Goal: Task Accomplishment & Management: Manage account settings

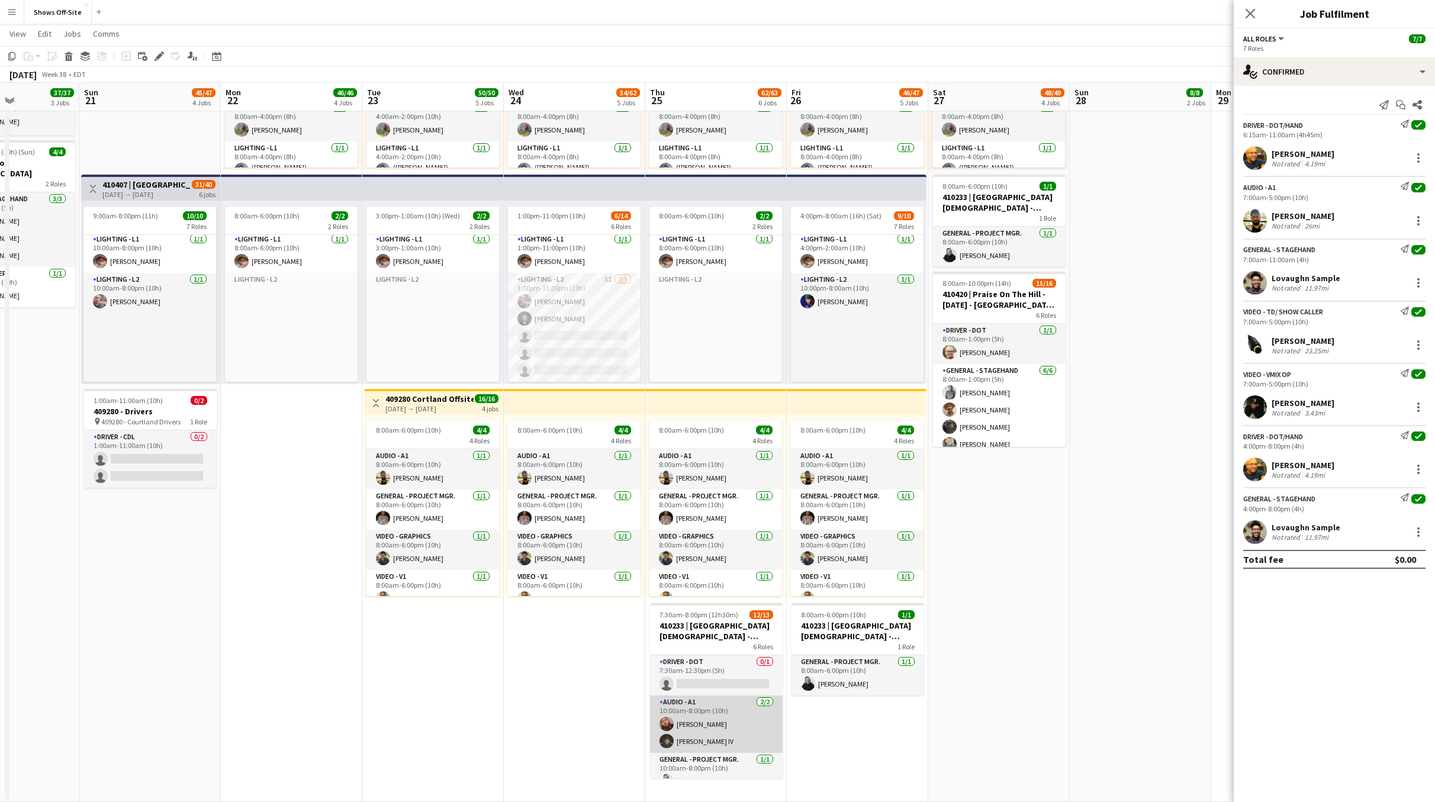
click at [721, 722] on app-card-role "Audio - A1 [DATE] 10:00am-8:00pm (10h) [PERSON_NAME] [PERSON_NAME]" at bounding box center [716, 724] width 133 height 57
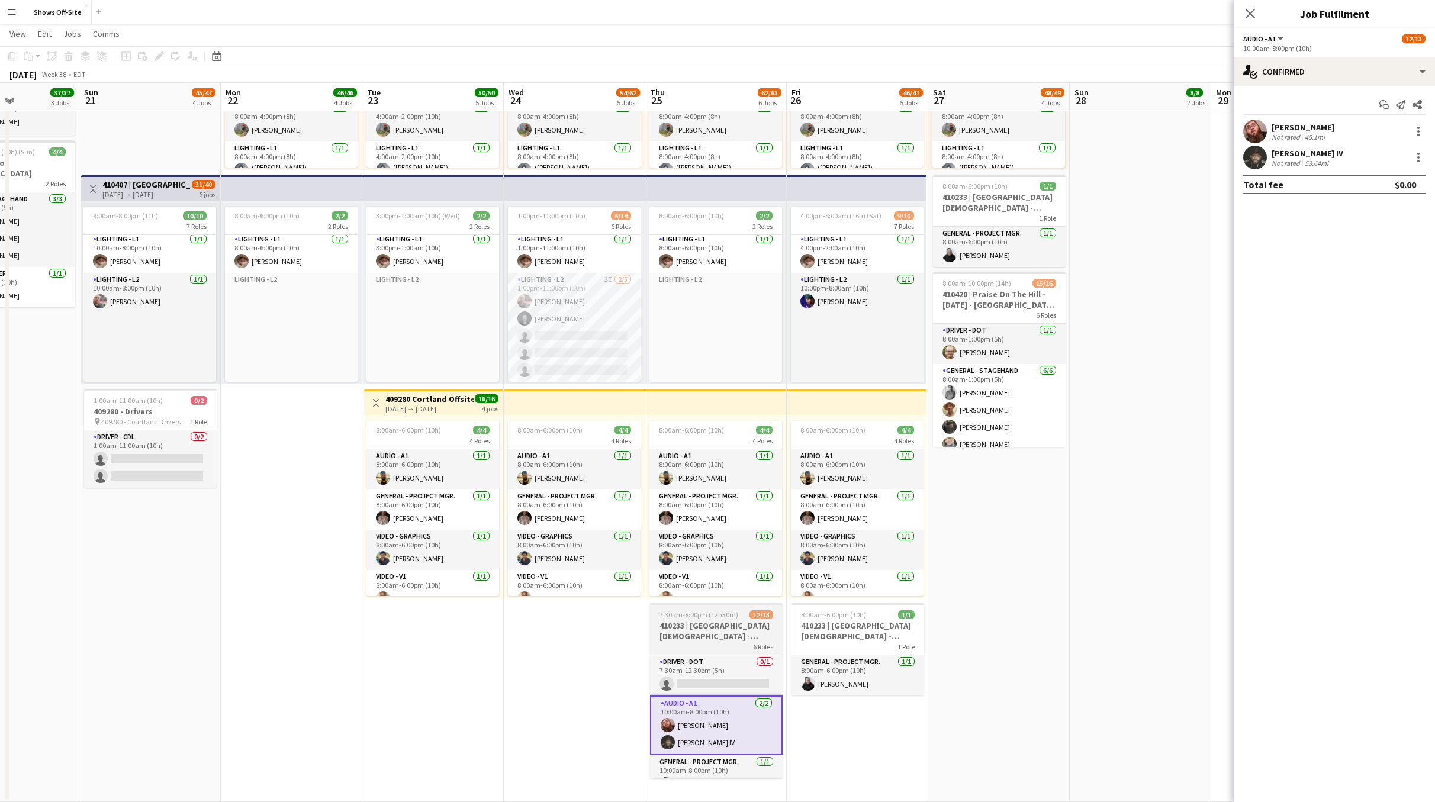
click at [712, 634] on h3 "410233 | [GEOGRAPHIC_DATA][DEMOGRAPHIC_DATA] - Frequency Camp FFA 2025" at bounding box center [716, 631] width 133 height 21
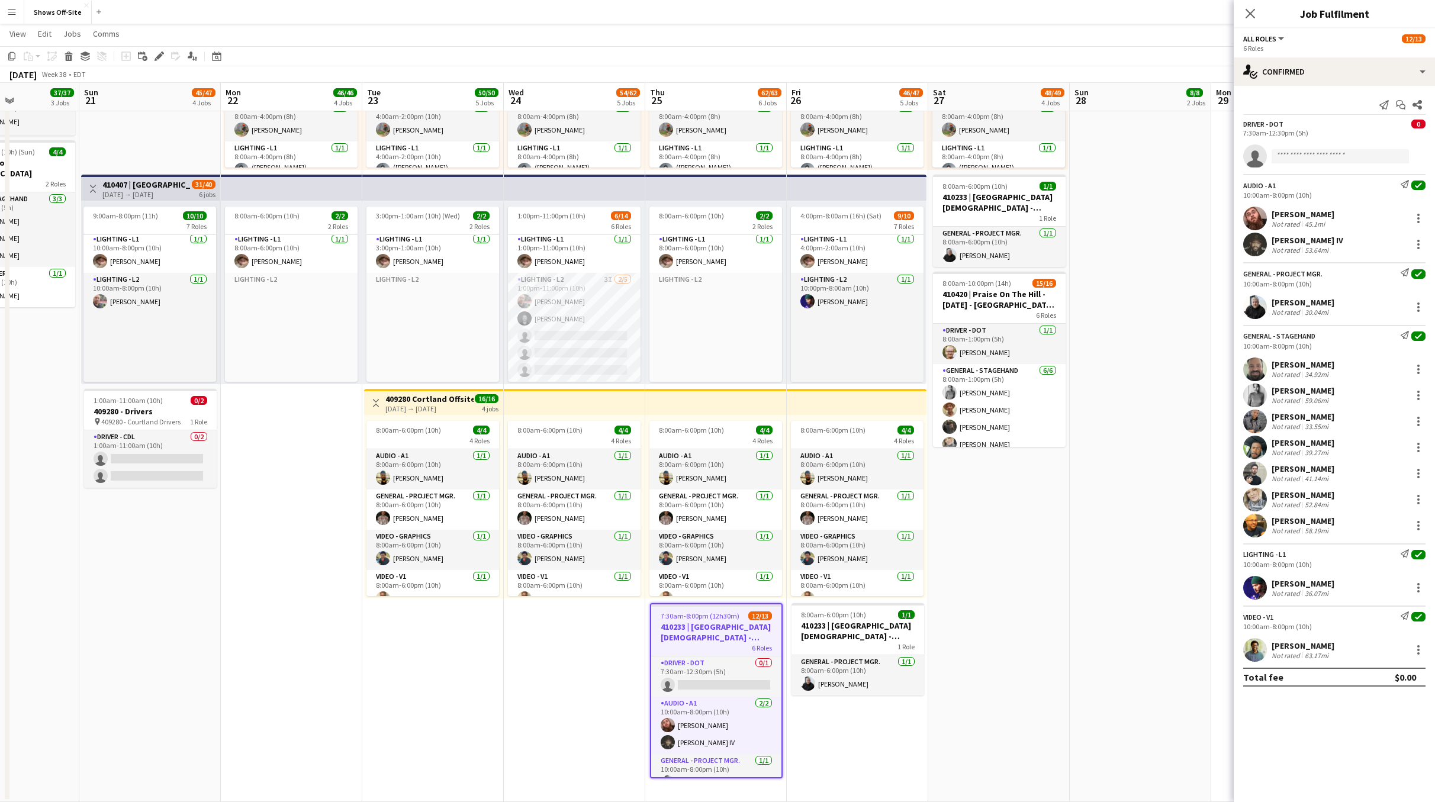
click at [1306, 310] on div "30.04mi" at bounding box center [1317, 312] width 28 height 9
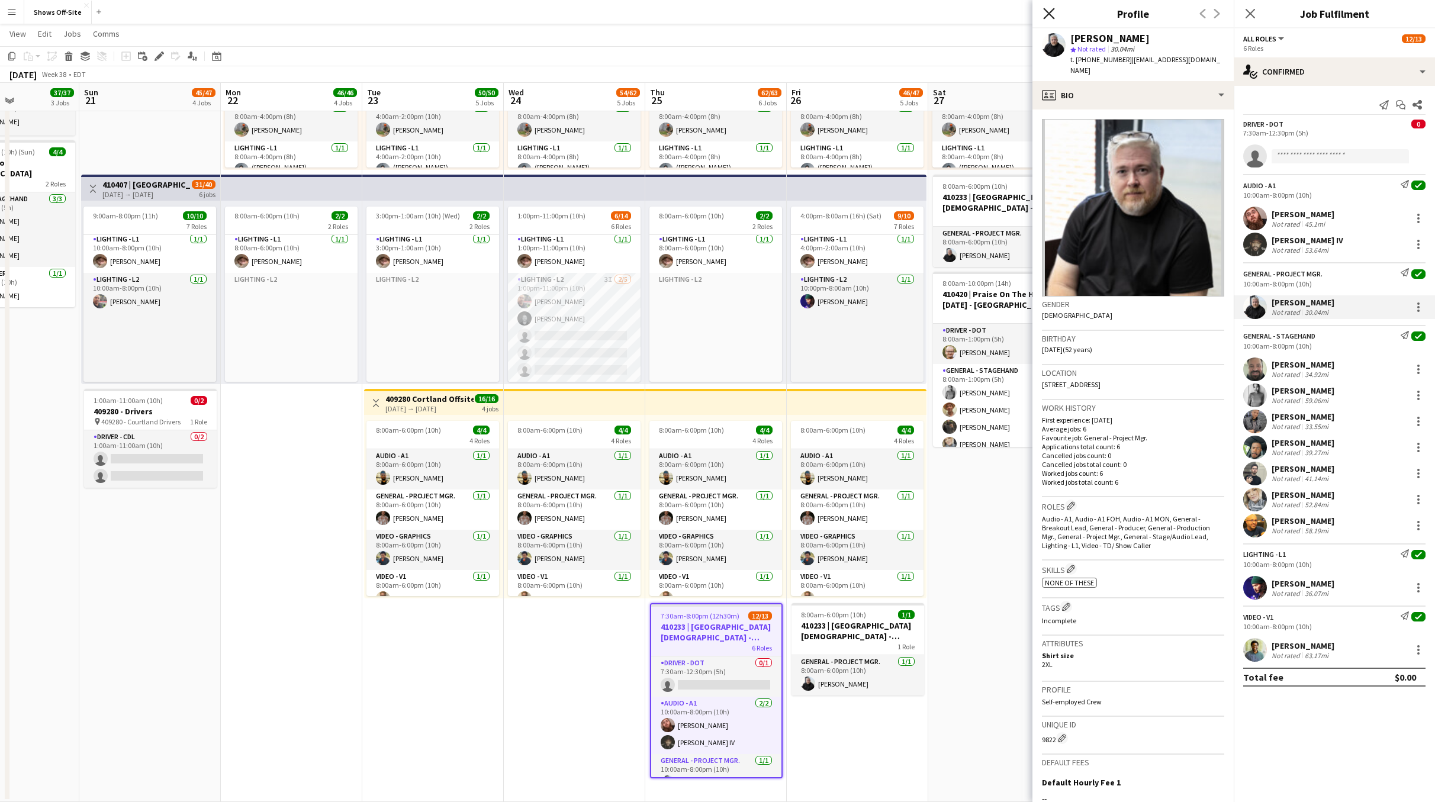
click at [1053, 15] on icon "Close pop-in" at bounding box center [1048, 13] width 11 height 11
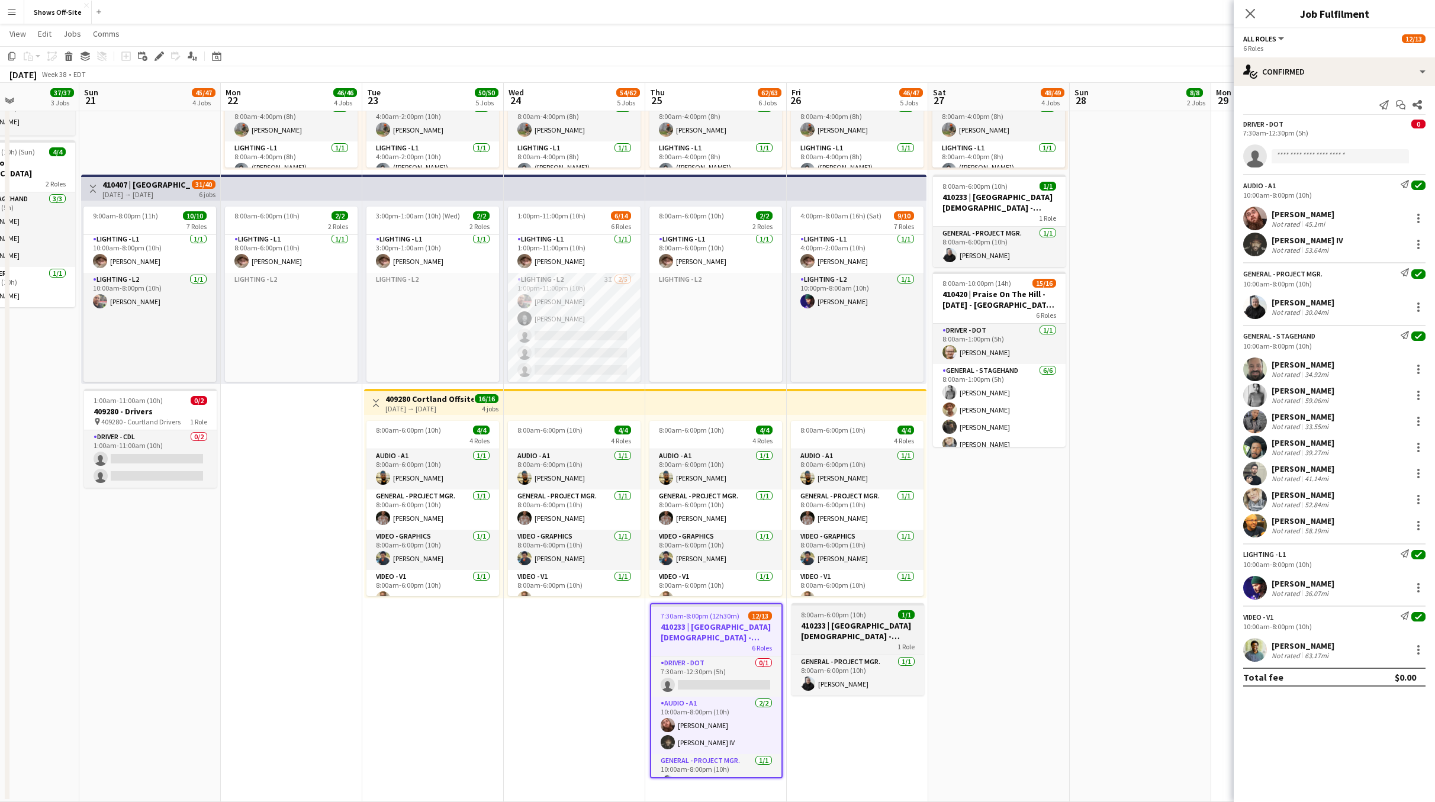
click at [856, 632] on h3 "410233 | [GEOGRAPHIC_DATA][DEMOGRAPHIC_DATA] - Frequency Camp FFA 2025" at bounding box center [858, 631] width 133 height 21
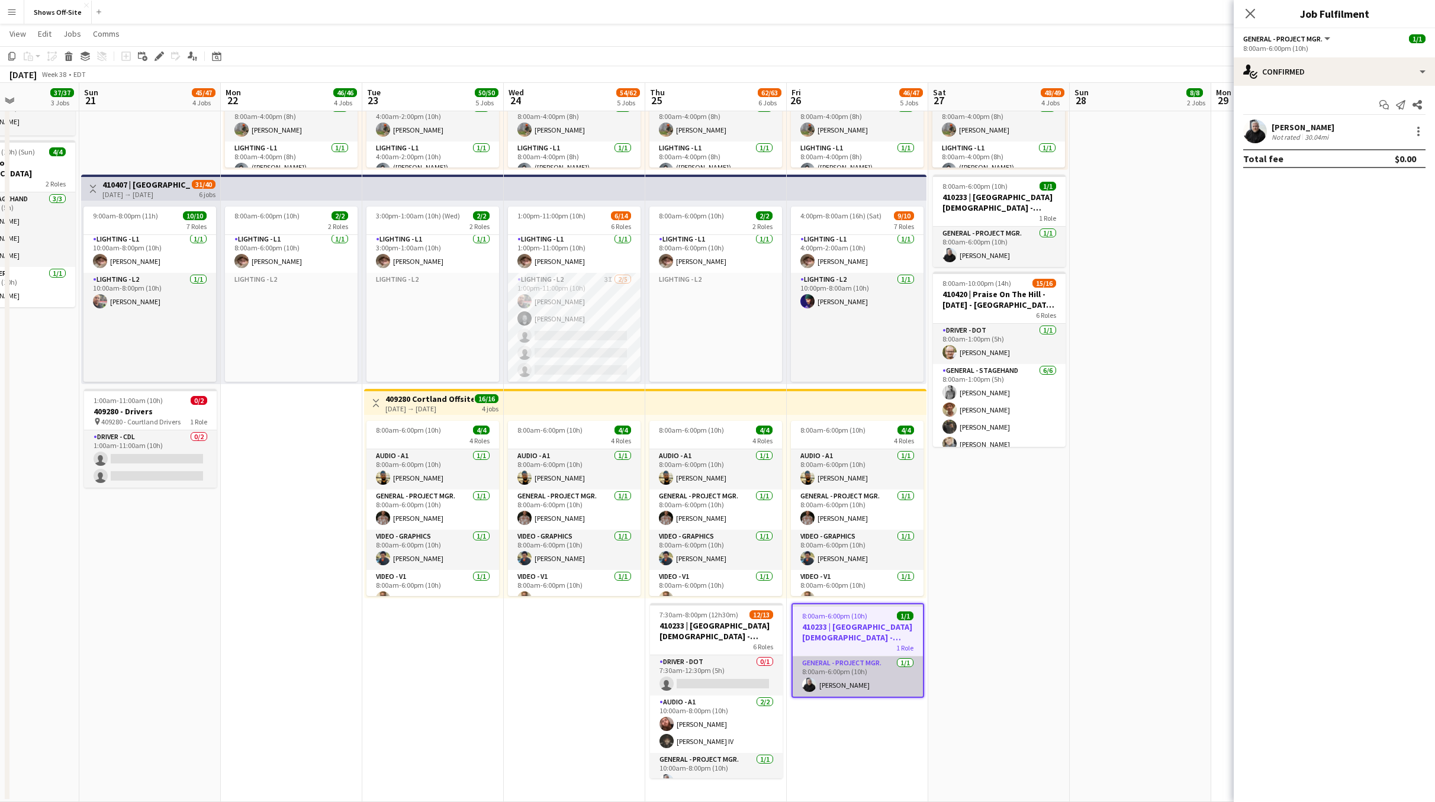
click at [852, 683] on app-card-role "General - Project Mgr. [DATE] 8:00am-6:00pm (10h) [PERSON_NAME]" at bounding box center [858, 677] width 130 height 40
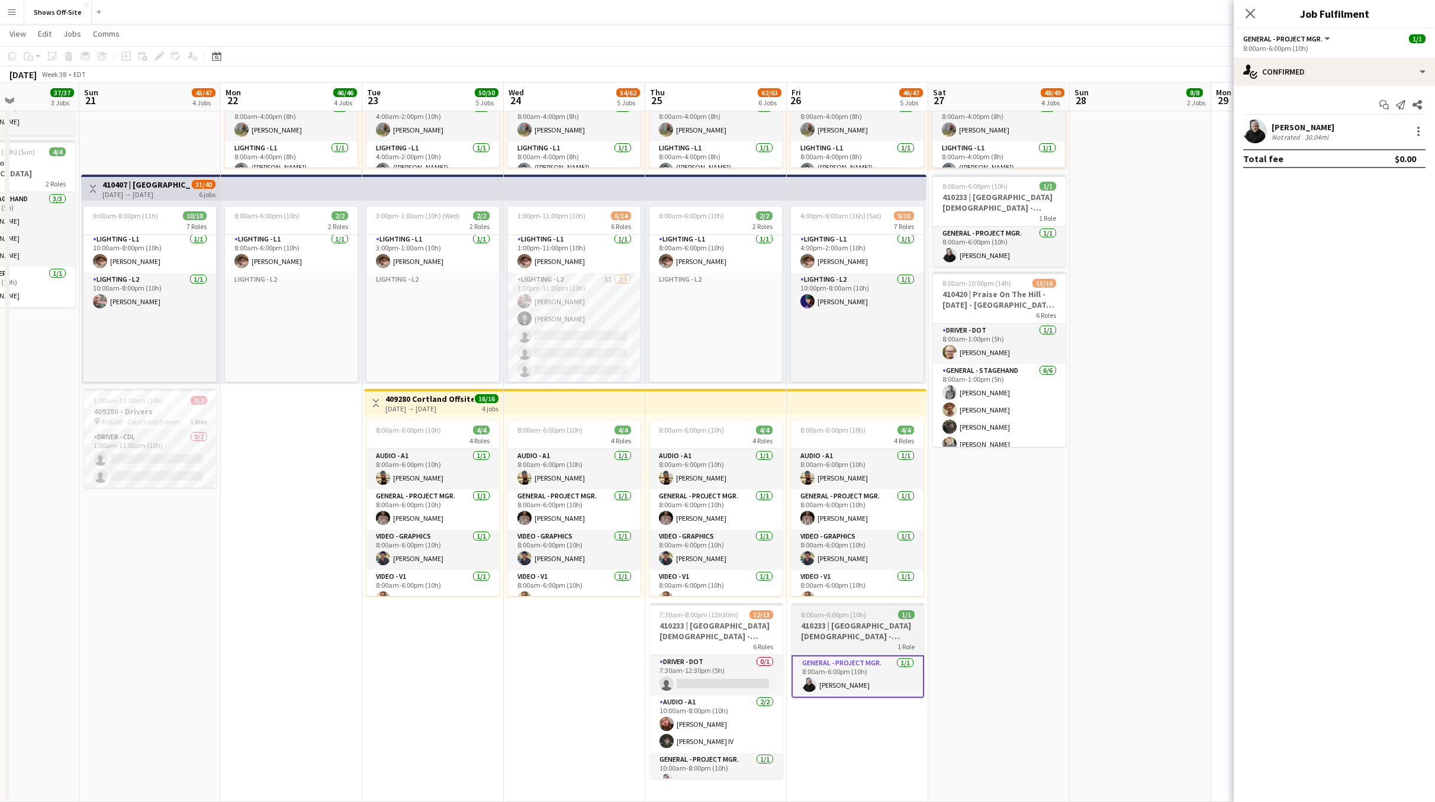
click at [856, 631] on h3 "410233 | [GEOGRAPHIC_DATA][DEMOGRAPHIC_DATA] - Frequency Camp FFA 2025" at bounding box center [858, 631] width 133 height 21
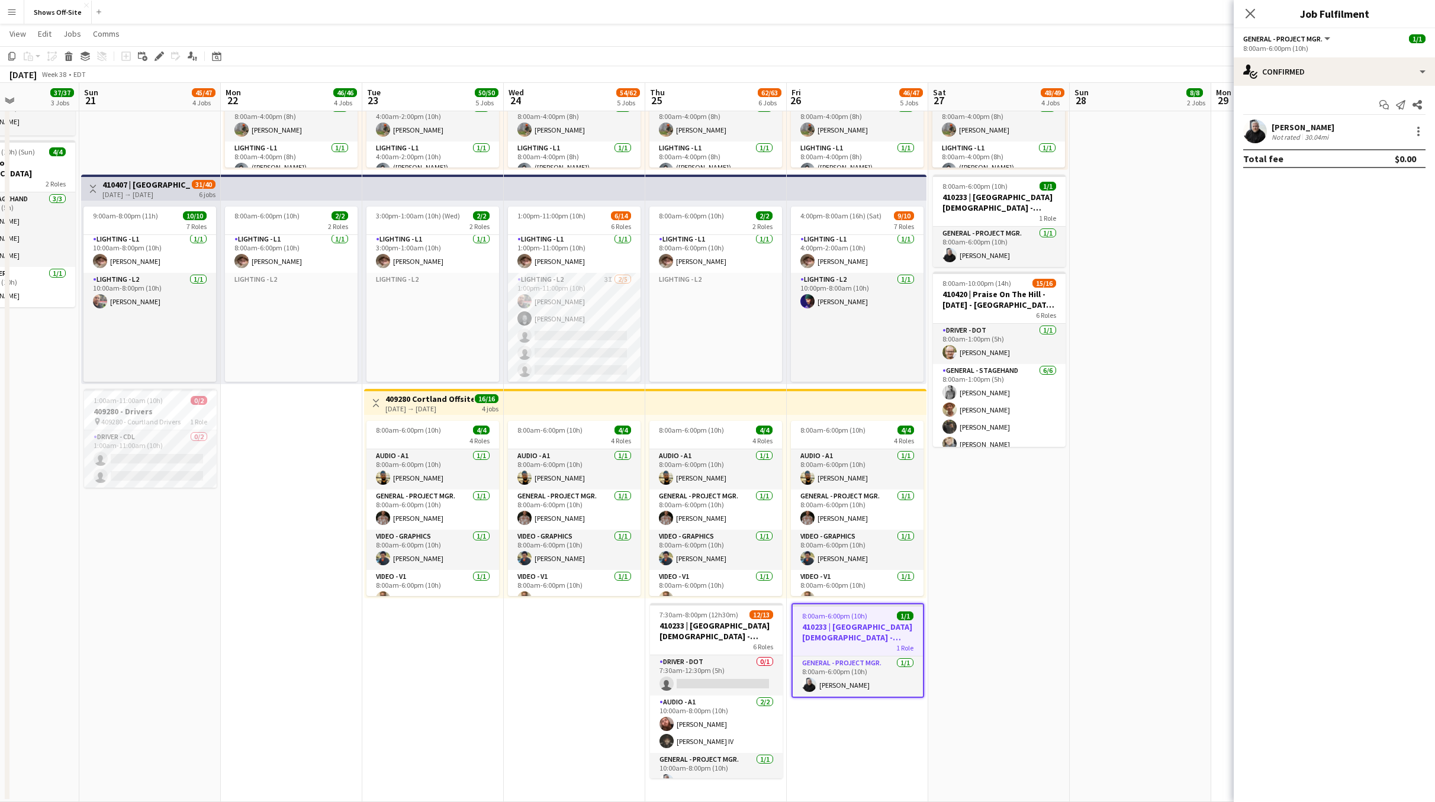
click at [978, 652] on app-date-cell "8:00am-4:00pm (8h) 23/23 pin Omni Champions Gate 15 Roles Audio - A1 [DATE] 8:0…" at bounding box center [999, 164] width 142 height 1275
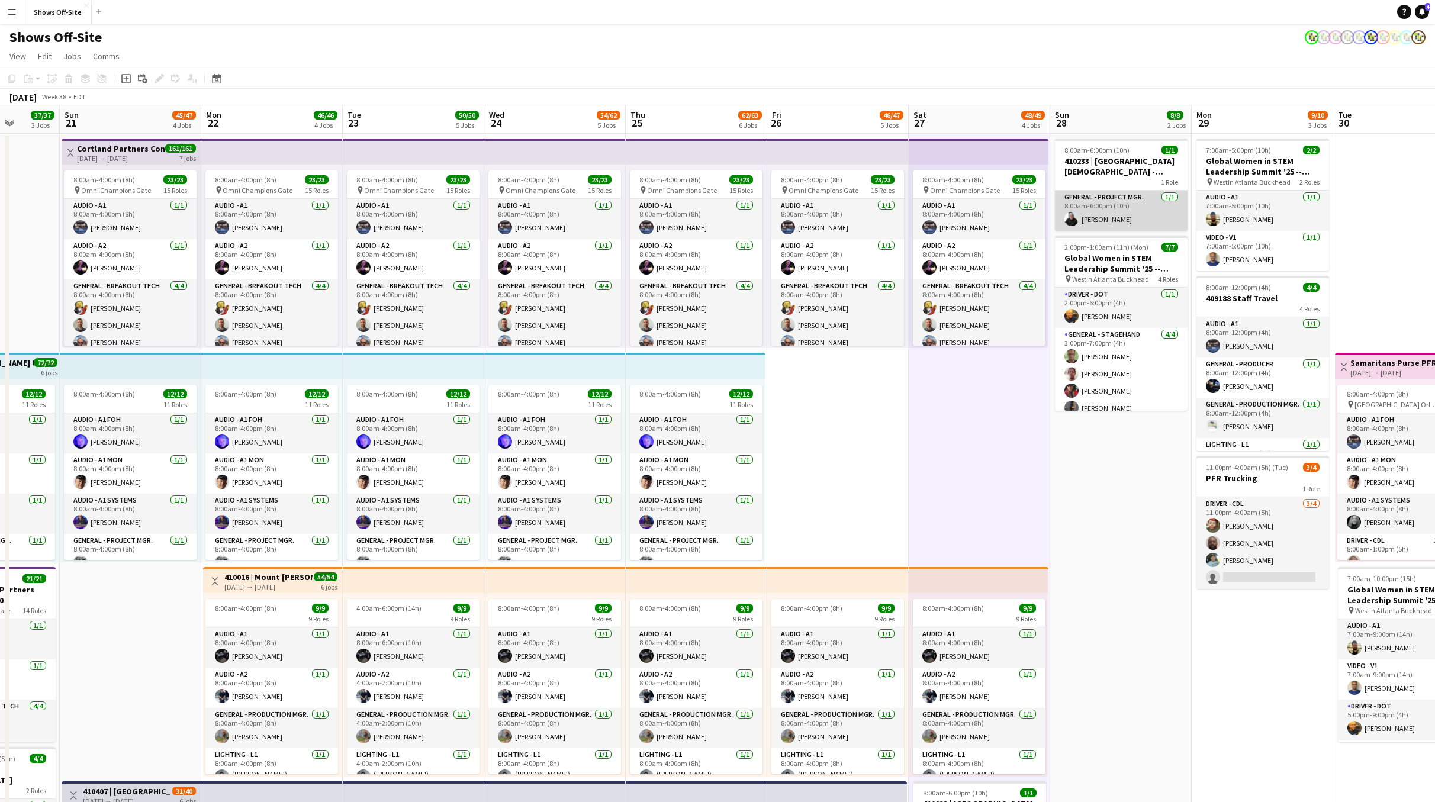
click at [1102, 205] on app-card-role "General - Project Mgr. [DATE] 8:00am-6:00pm (10h) [PERSON_NAME]" at bounding box center [1121, 211] width 133 height 40
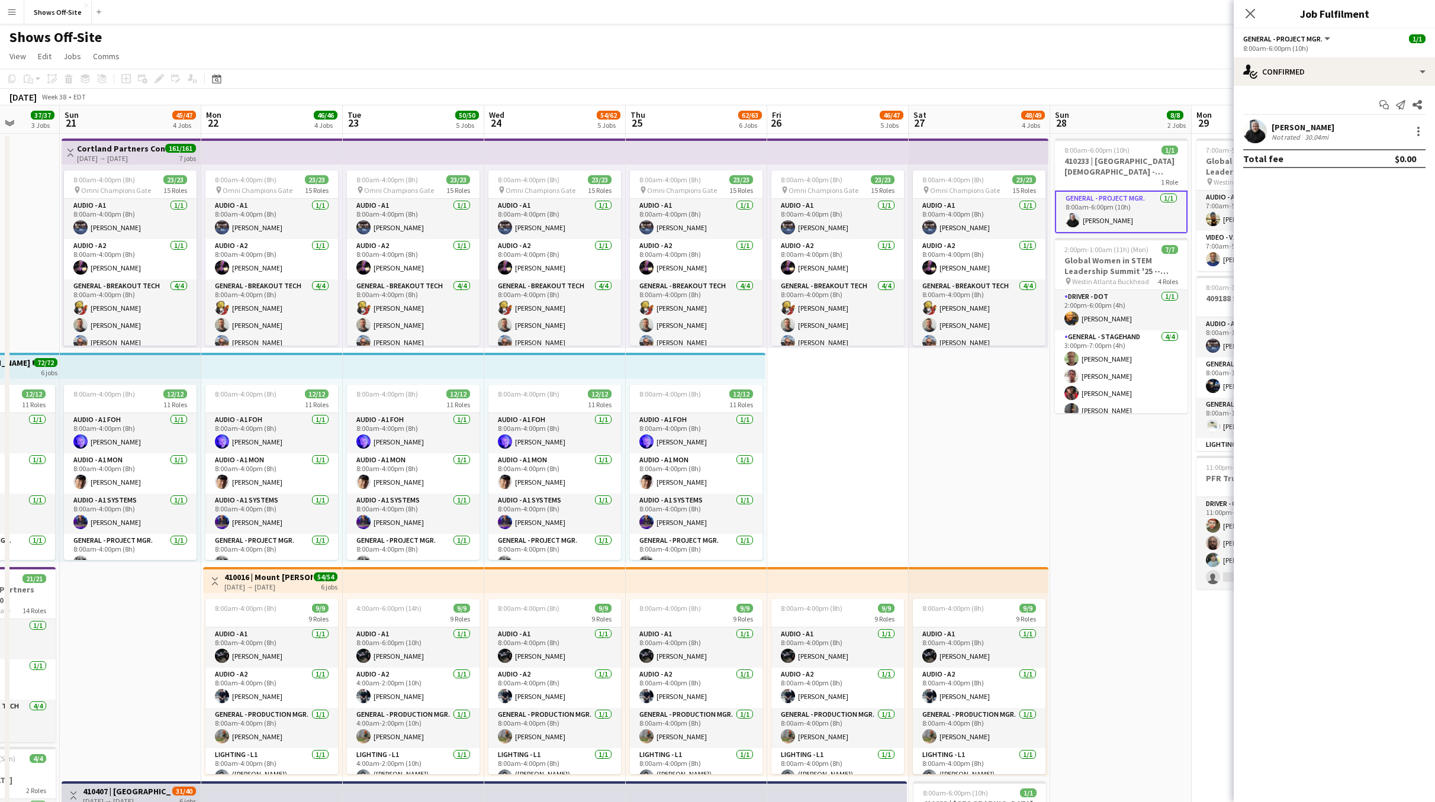
click at [1290, 129] on div "[PERSON_NAME]" at bounding box center [1303, 127] width 63 height 11
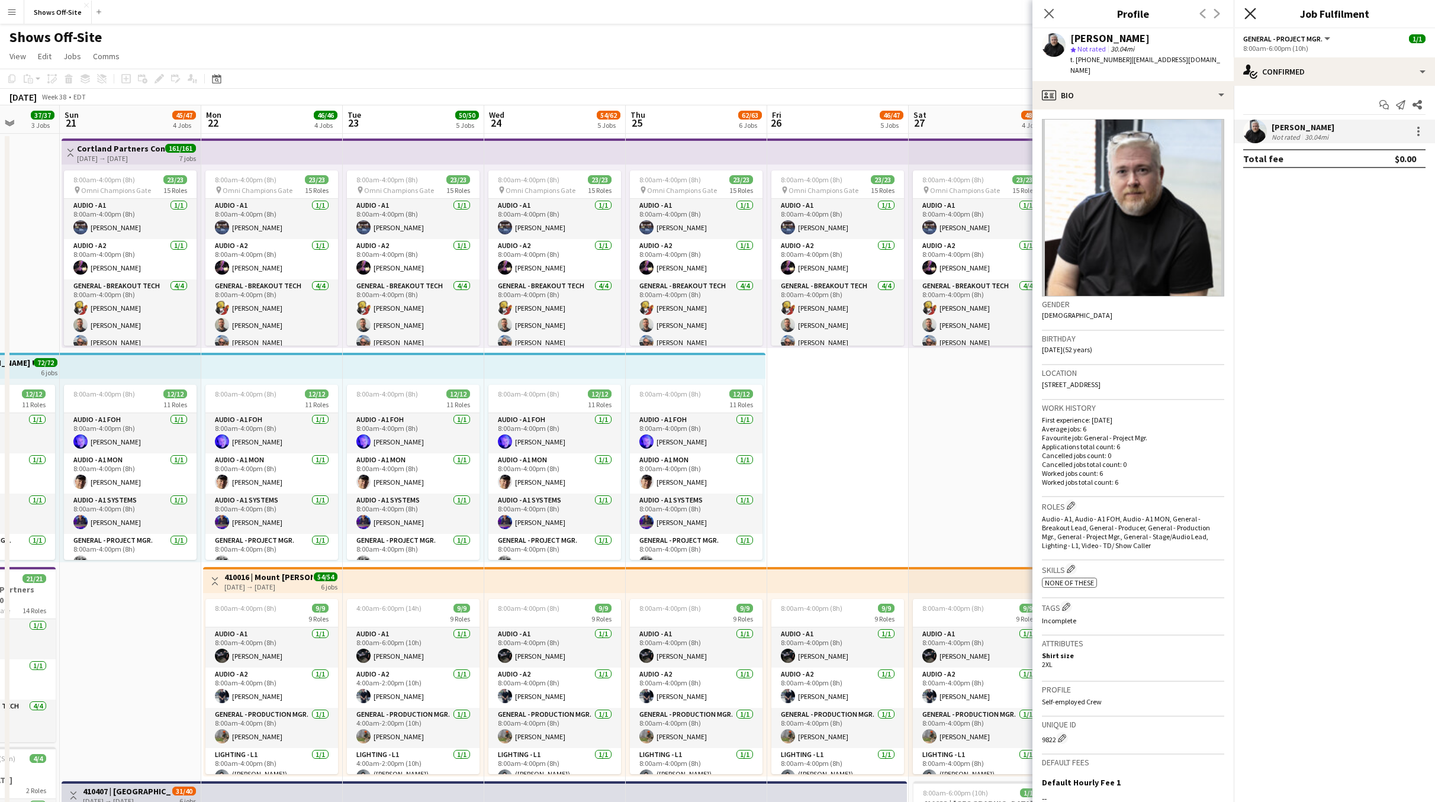
click at [1254, 17] on icon at bounding box center [1250, 13] width 11 height 11
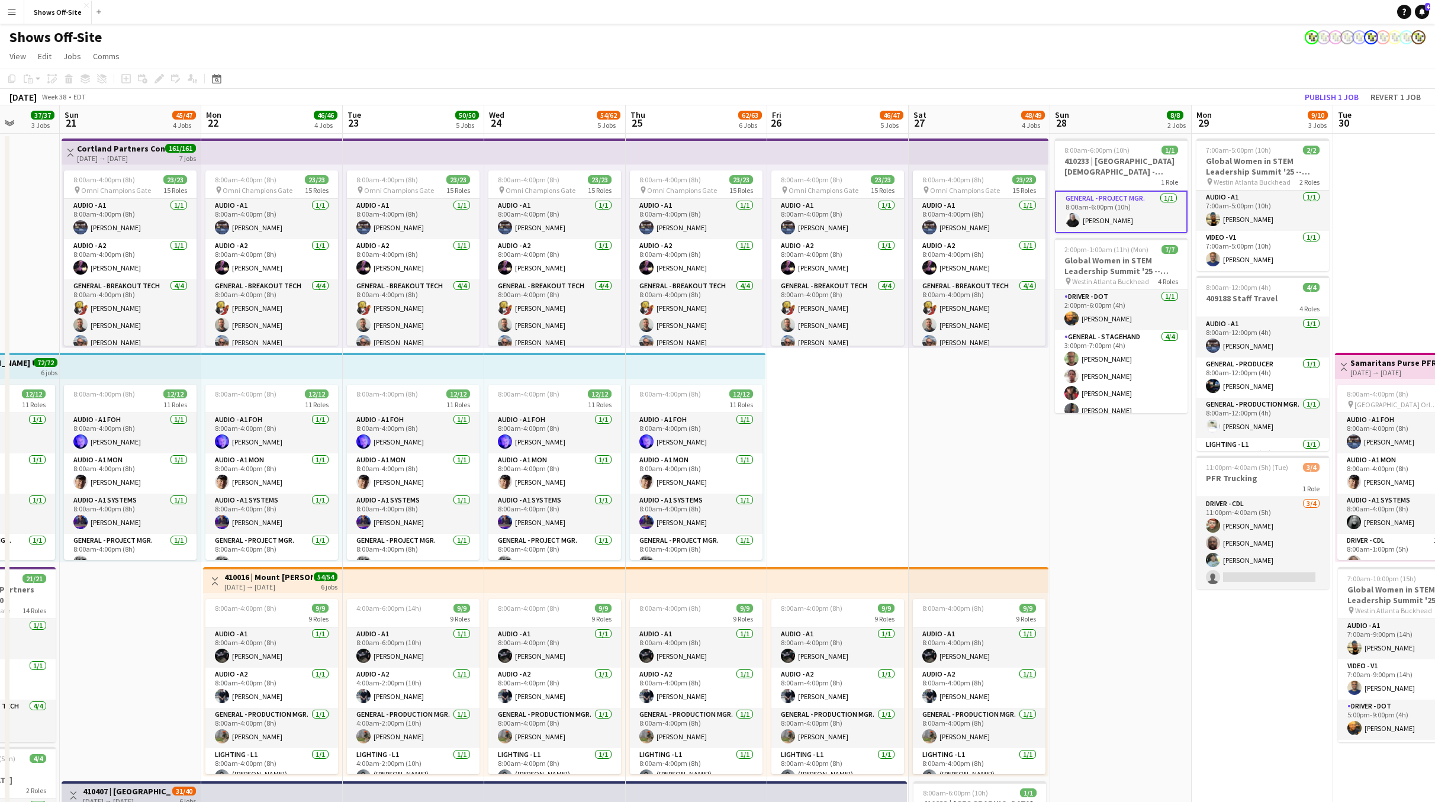
click at [1108, 533] on app-date-cell "8:00am-6:00pm (10h) 1/1 410233 | [GEOGRAPHIC_DATA] - Frequency Camp FFA 2025 1 …" at bounding box center [1121, 771] width 142 height 1275
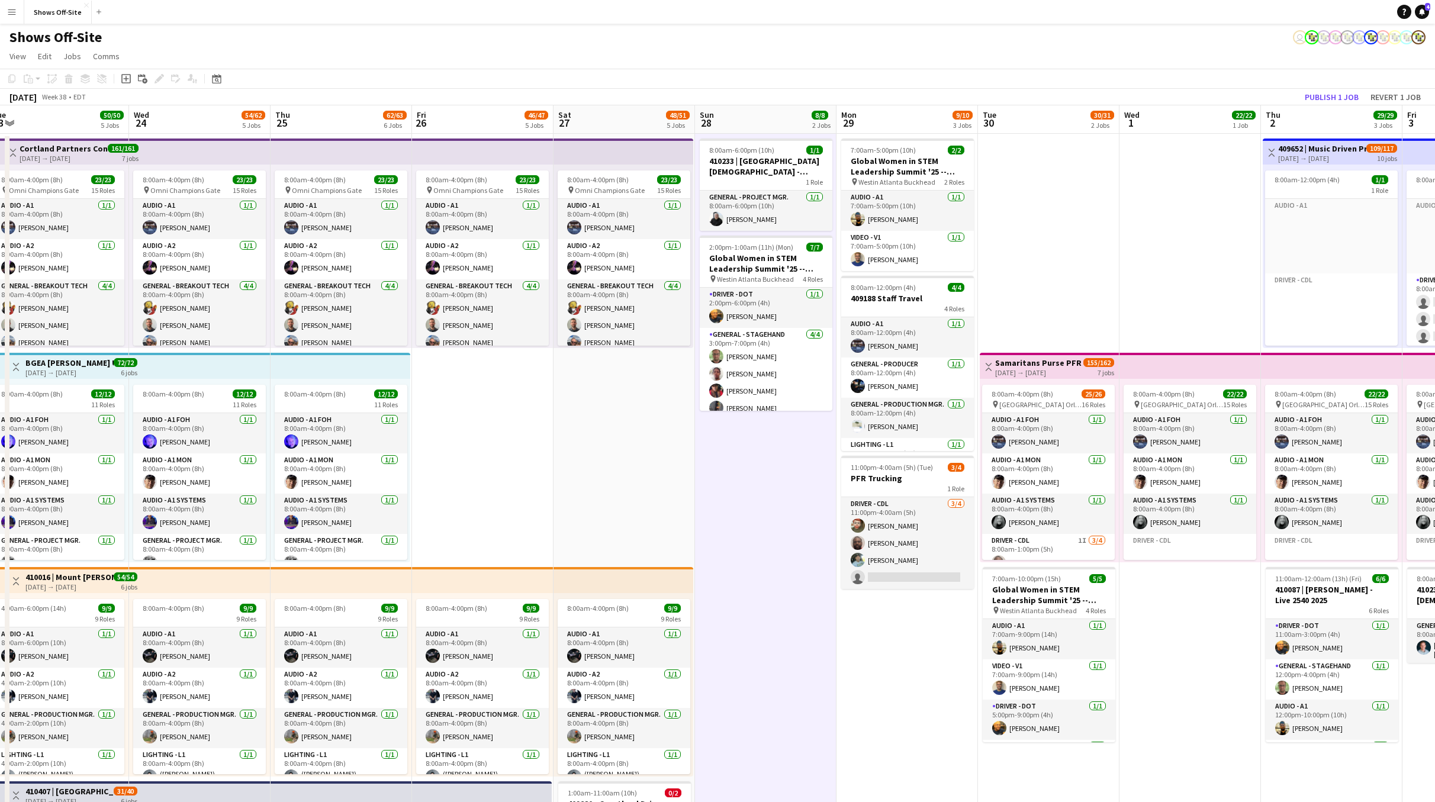
drag, startPoint x: 1047, startPoint y: 497, endPoint x: 692, endPoint y: 532, distance: 356.5
click at [692, 532] on app-calendar-viewport "Fri 19 8/8 2 Jobs Sat 20 37/37 3 Jobs Sun 21 45/47 4 Jobs Mon 22 46/48 5 Jobs T…" at bounding box center [717, 768] width 1435 height 1326
click at [739, 415] on app-date-cell "8:00am-6:00pm (10h) 1/1 410233 | [GEOGRAPHIC_DATA] - Frequency Camp FFA 2025 1 …" at bounding box center [767, 783] width 142 height 1298
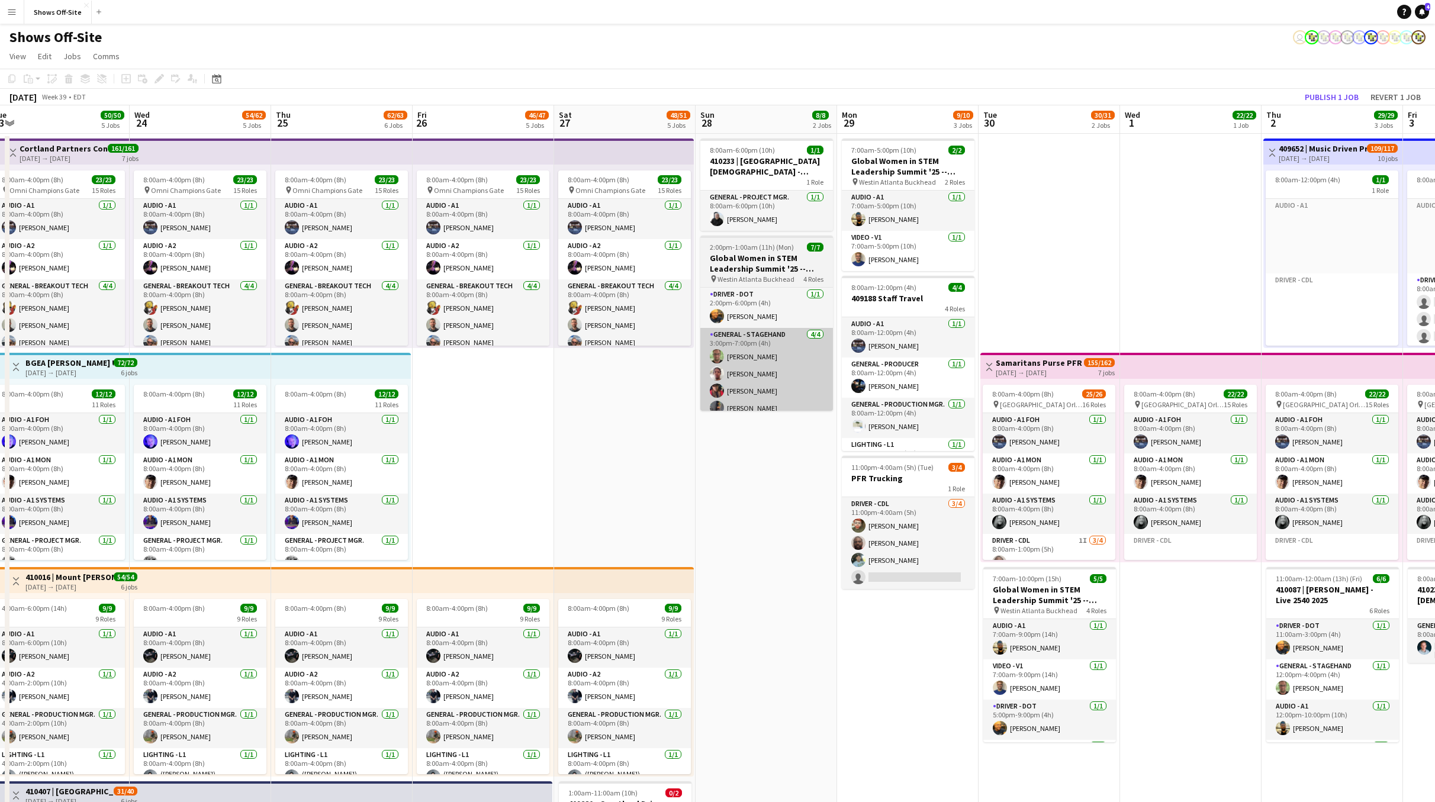
click at [755, 381] on app-card-role "General - Stagehand [DATE] 3:00pm-7:00pm (4h) [PERSON_NAME] [PERSON_NAME] [PERS…" at bounding box center [766, 374] width 133 height 92
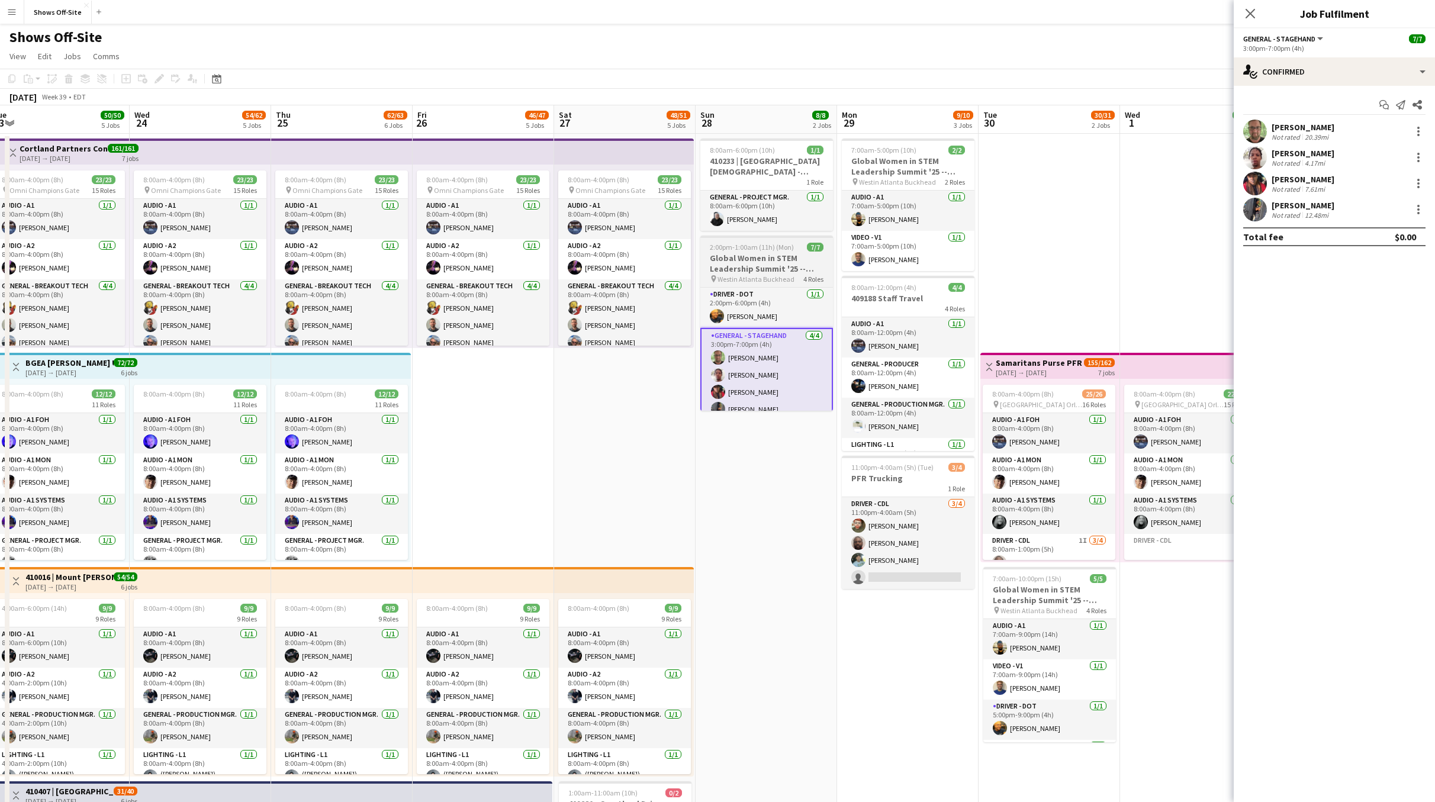
click at [780, 273] on h3 "Global Women in STEM Leadership Summit '25 -- 409423" at bounding box center [766, 263] width 133 height 21
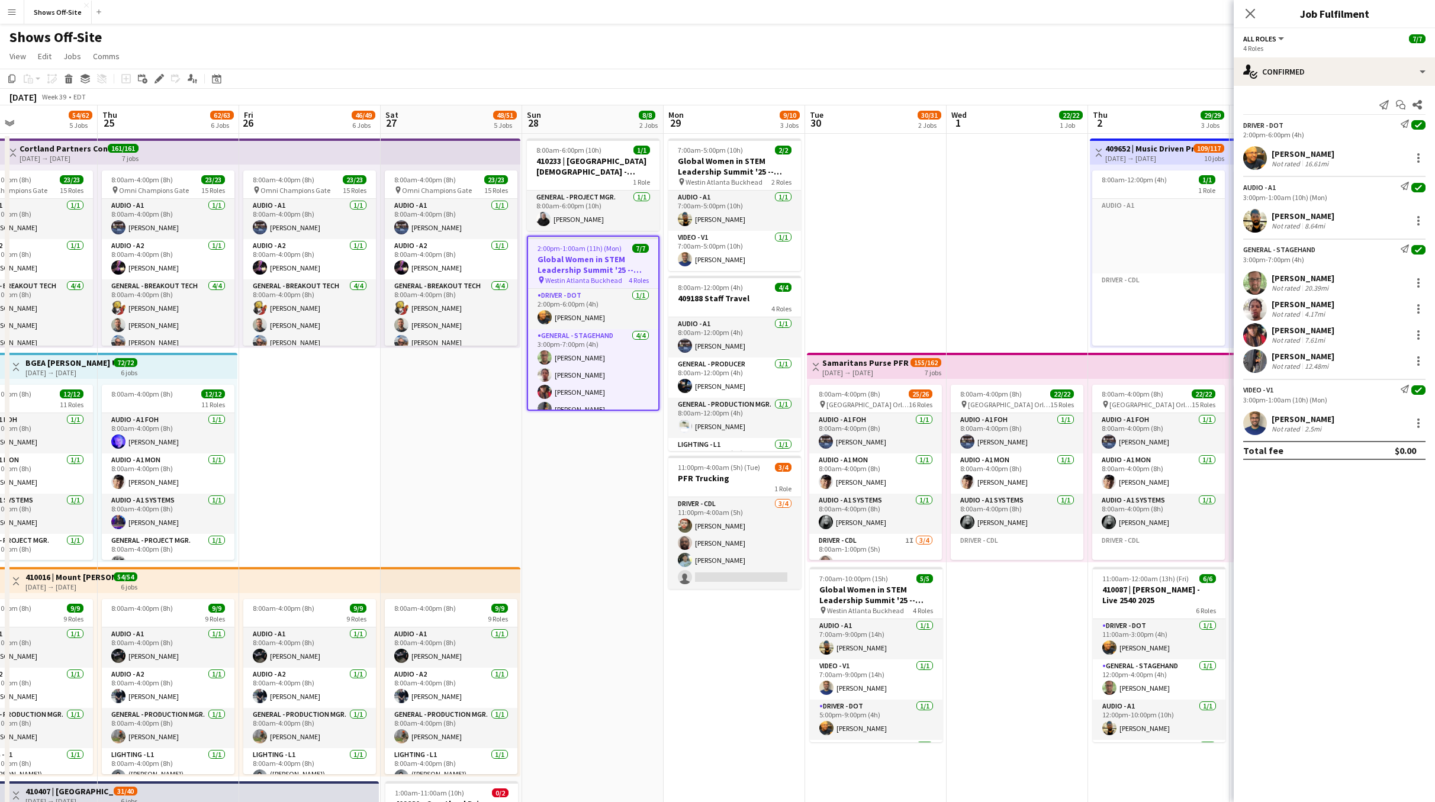
scroll to position [0, 480]
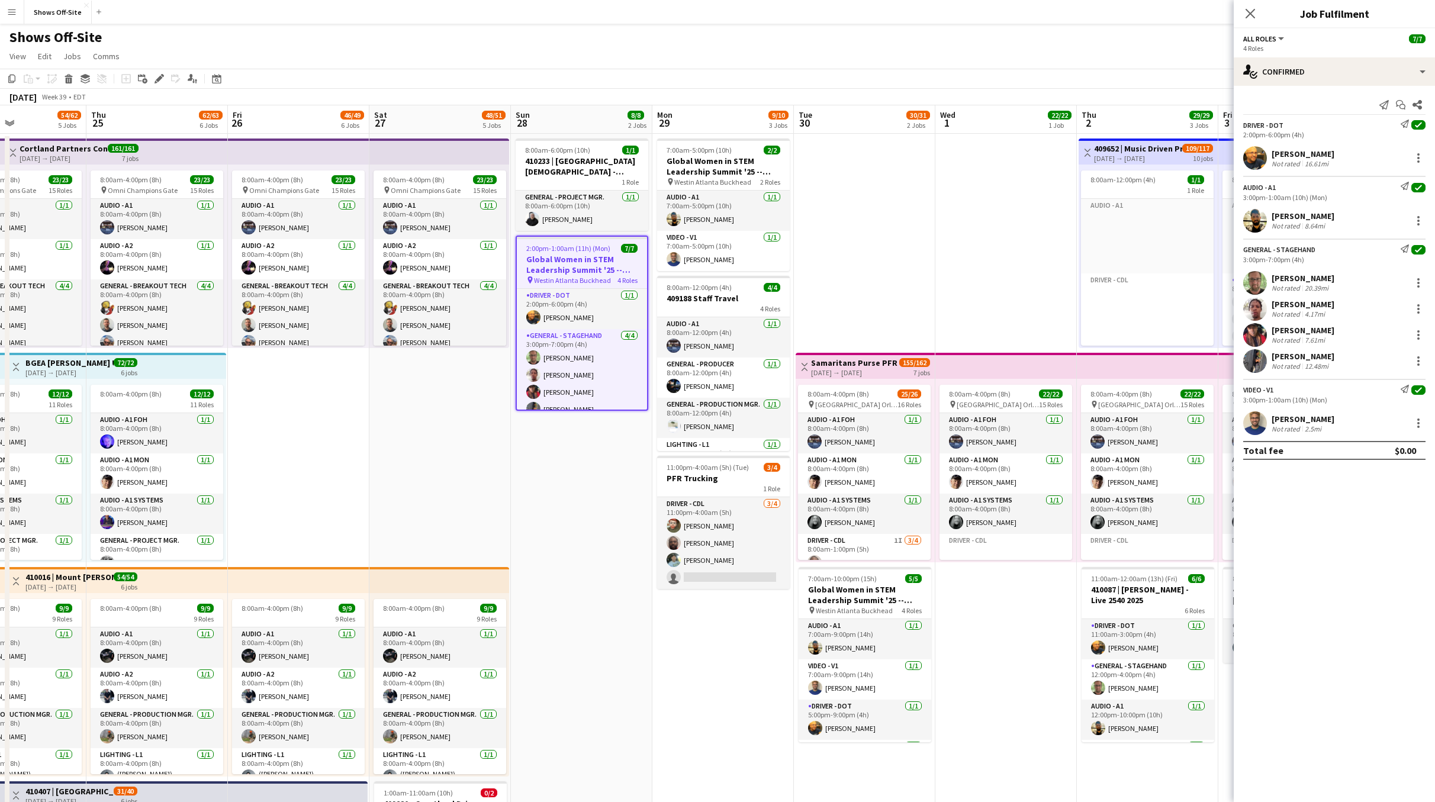
drag, startPoint x: 886, startPoint y: 682, endPoint x: 701, endPoint y: 682, distance: 184.7
click at [701, 682] on app-calendar-viewport "Sun 21 45/47 4 Jobs Mon 22 46/48 5 Jobs Tue 23 50/50 5 Jobs Wed 24 54/62 5 Jobs…" at bounding box center [717, 773] width 1435 height 1337
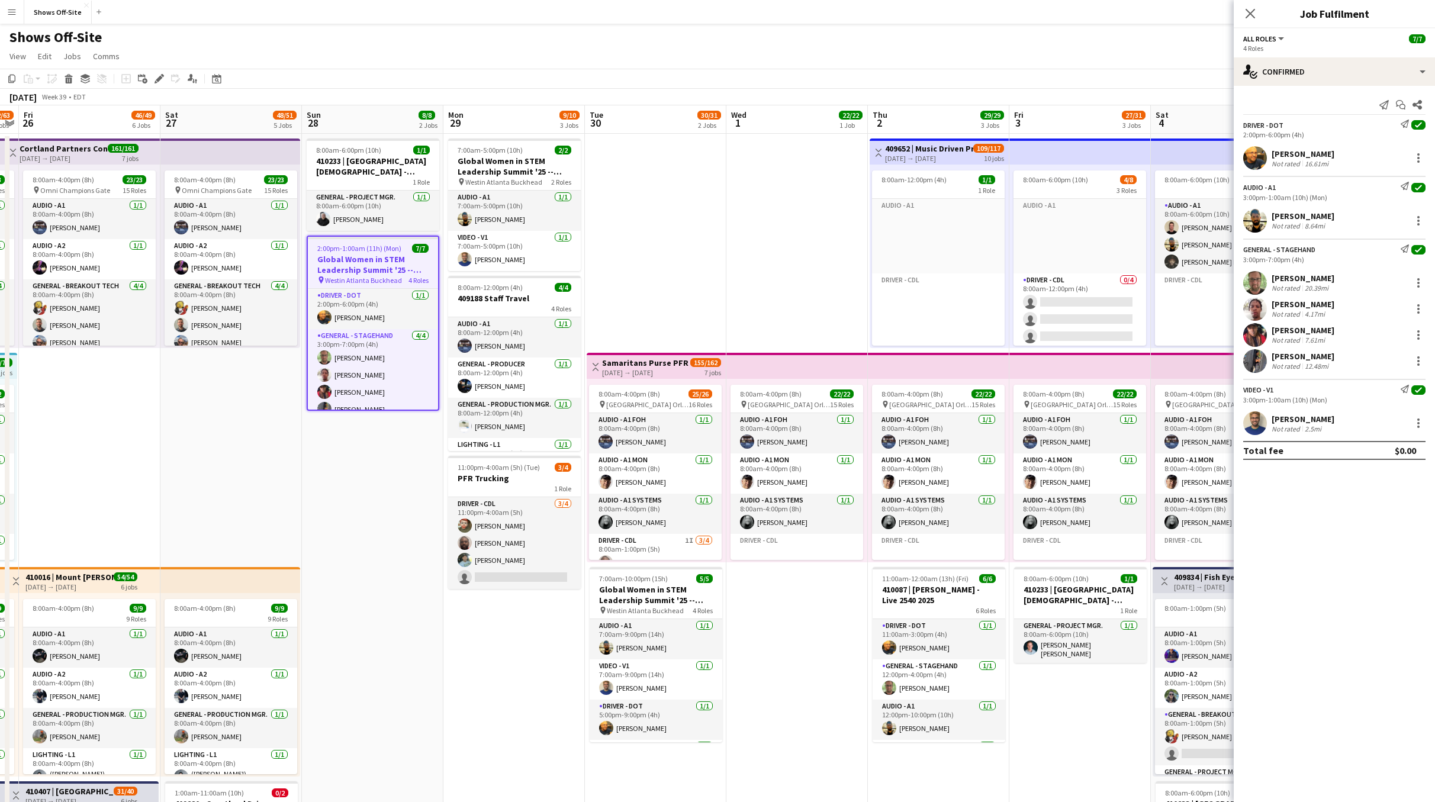
scroll to position [0, 414]
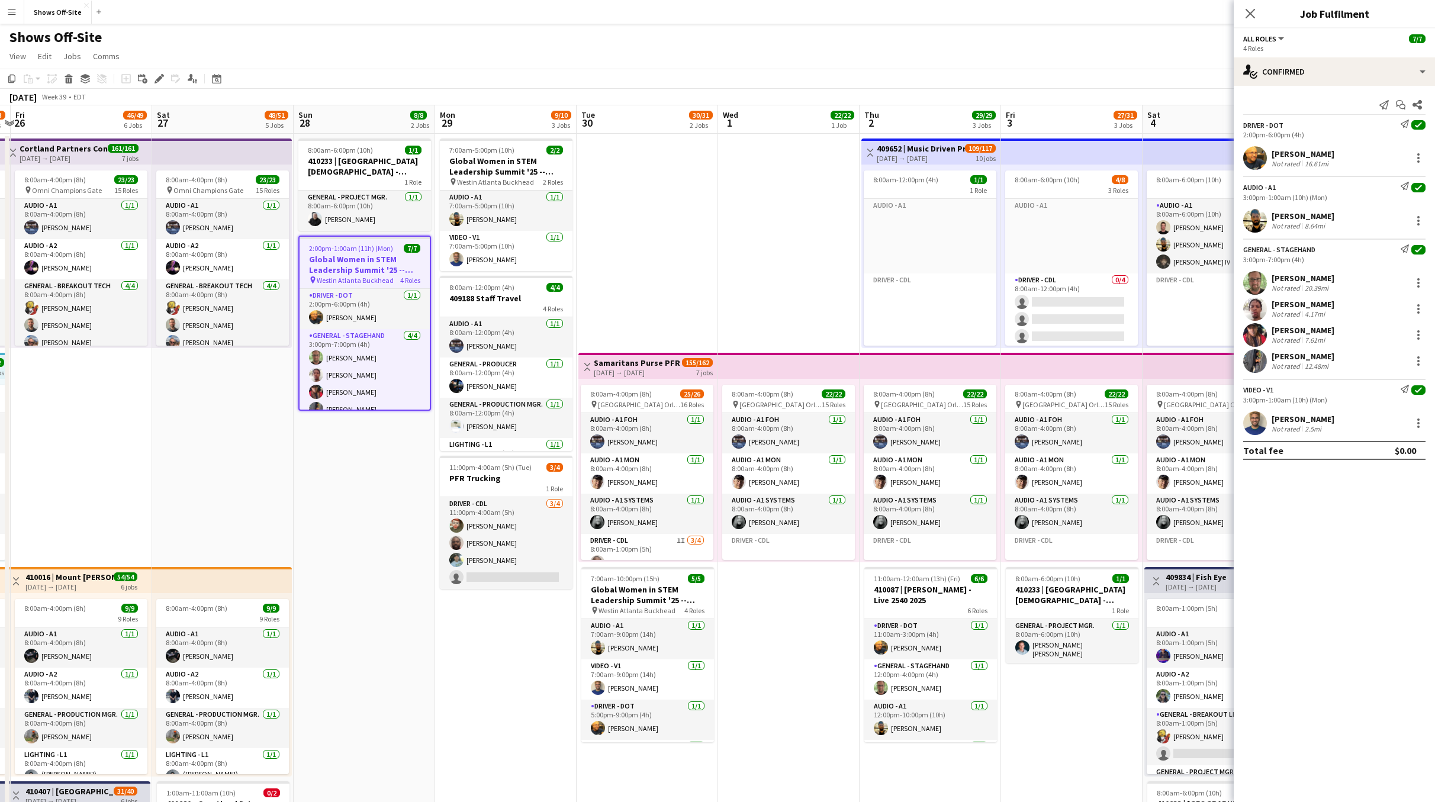
drag, startPoint x: 1058, startPoint y: 700, endPoint x: 841, endPoint y: 713, distance: 217.7
click at [841, 713] on app-calendar-viewport "Tue 23 50/50 5 Jobs Wed 24 54/62 5 Jobs Thu 25 62/63 6 Jobs Fri 26 46/49 6 Jobs…" at bounding box center [717, 773] width 1435 height 1337
click at [804, 524] on app-card-role "Audio - A1 Systems [DATE] 8:00am-4:00pm (8h) [PERSON_NAME]" at bounding box center [788, 514] width 133 height 40
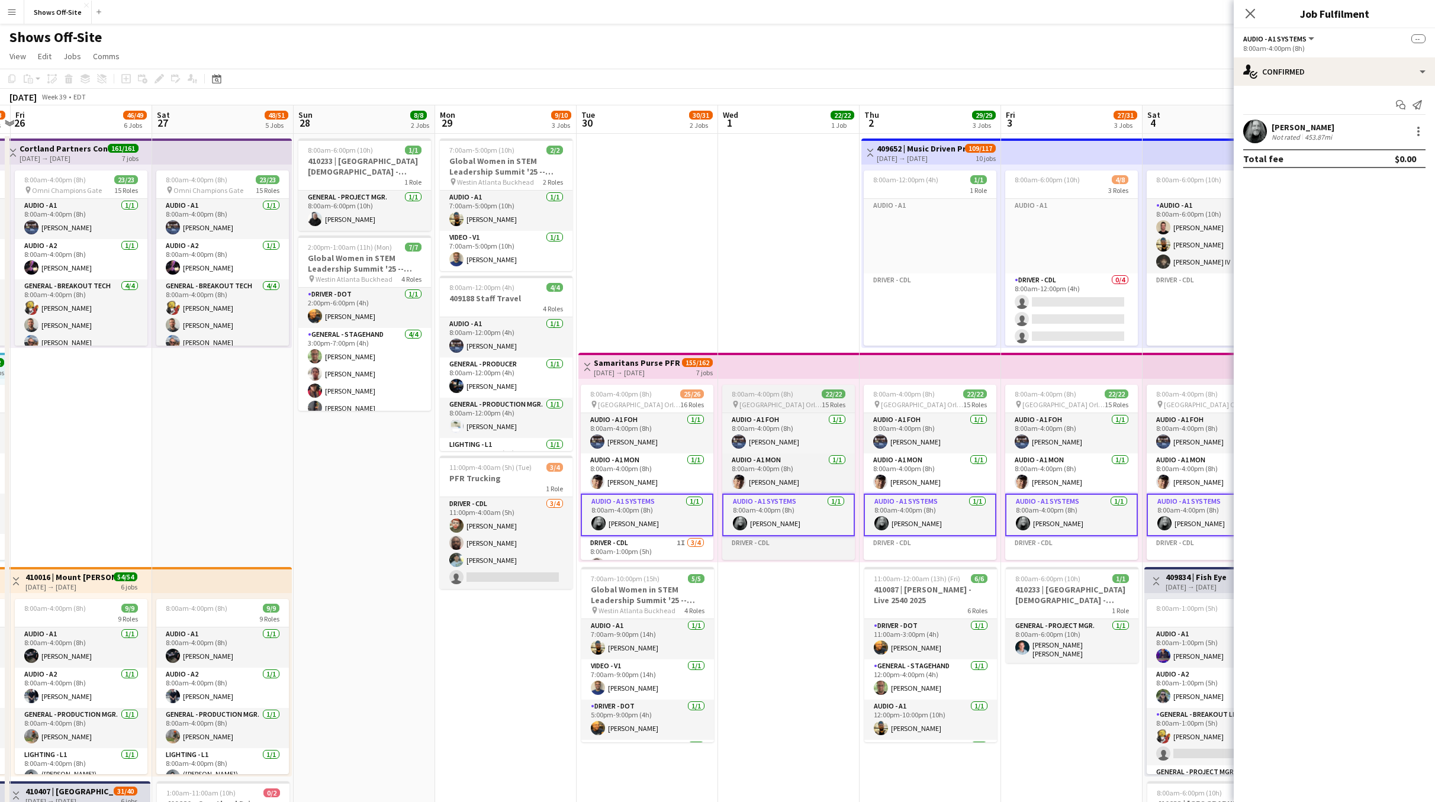
click at [777, 400] on span "[GEOGRAPHIC_DATA] Orlando at [GEOGRAPHIC_DATA]" at bounding box center [781, 404] width 82 height 9
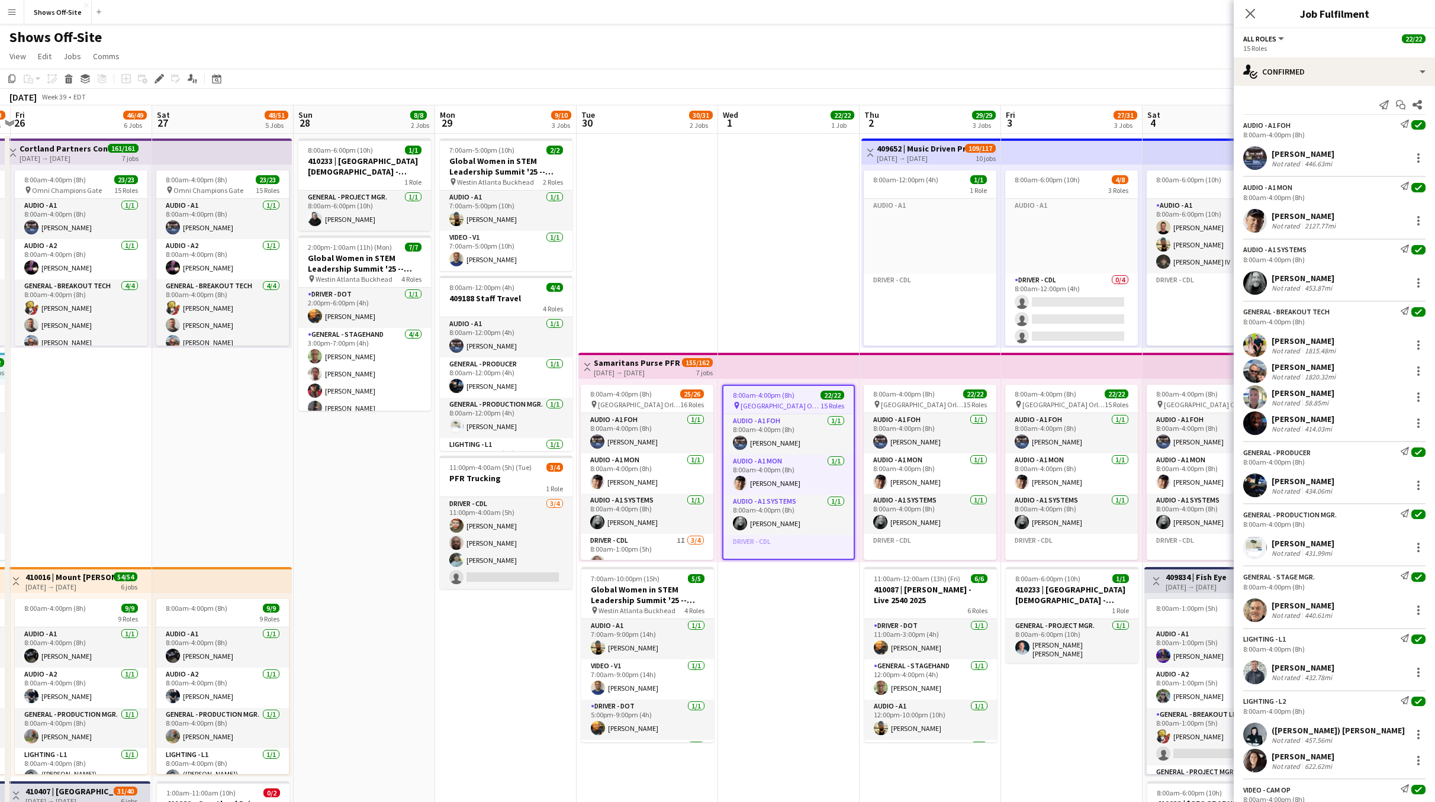
click at [1290, 274] on div "[PERSON_NAME]" at bounding box center [1303, 278] width 63 height 11
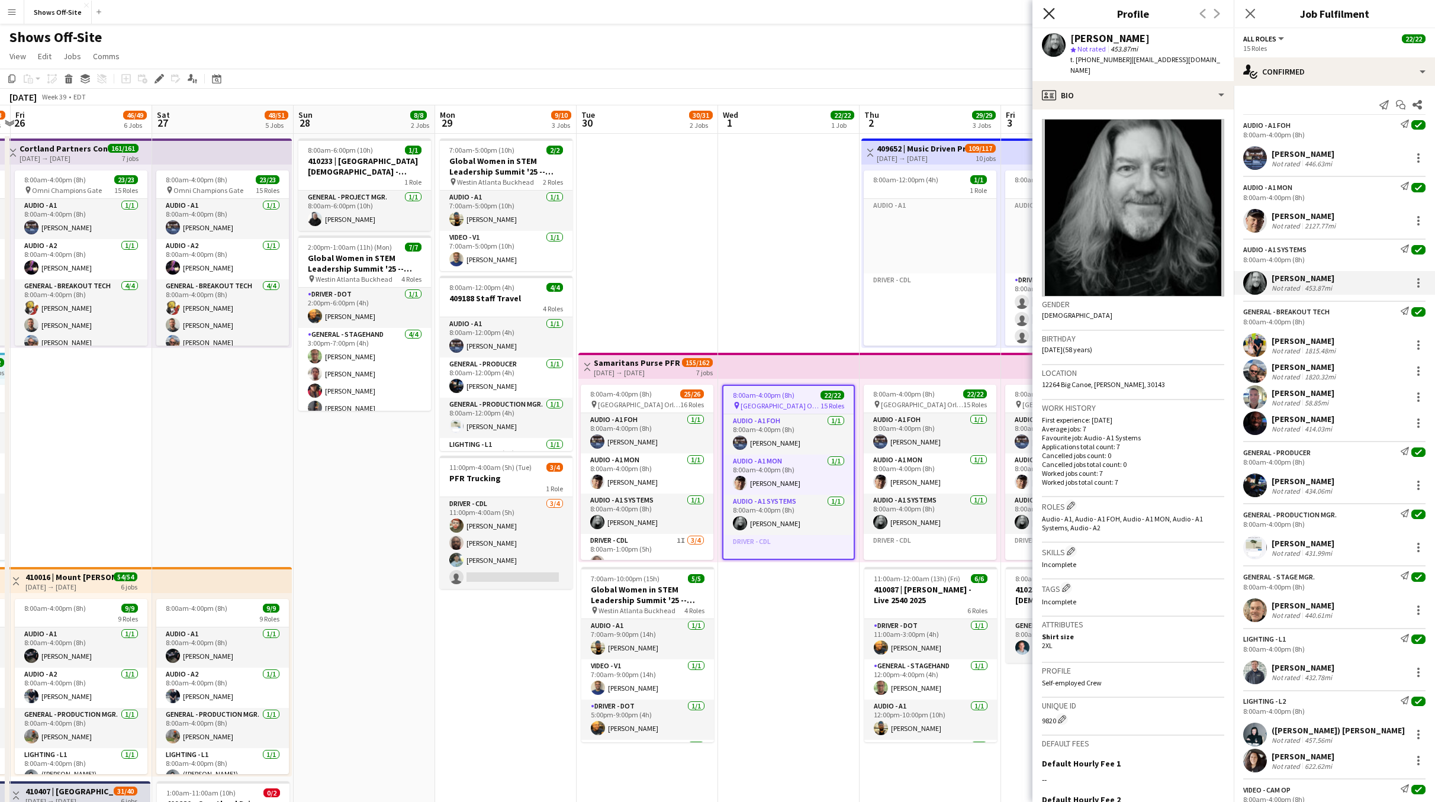
click at [1051, 11] on icon at bounding box center [1048, 13] width 11 height 11
